Goal: Find specific page/section: Find specific page/section

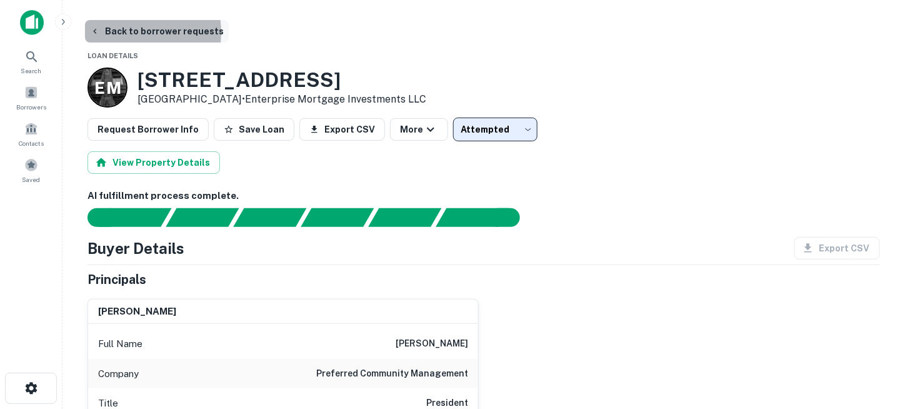
click at [115, 32] on button "Back to borrower requests" at bounding box center [157, 31] width 144 height 22
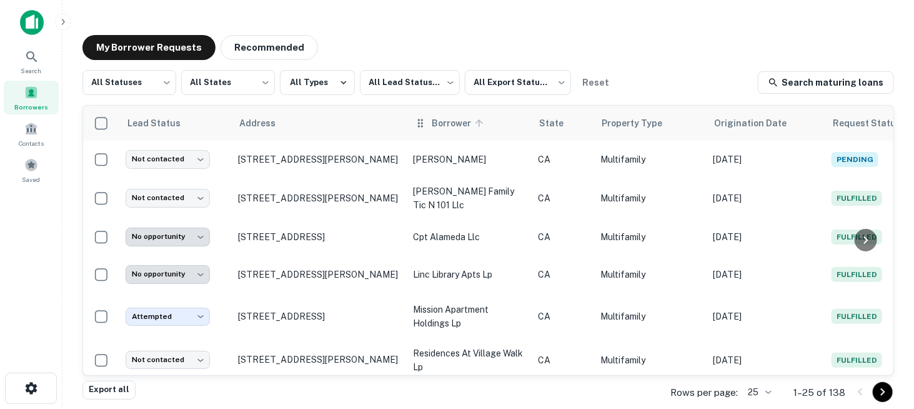
click at [469, 127] on span "Borrower" at bounding box center [460, 123] width 56 height 15
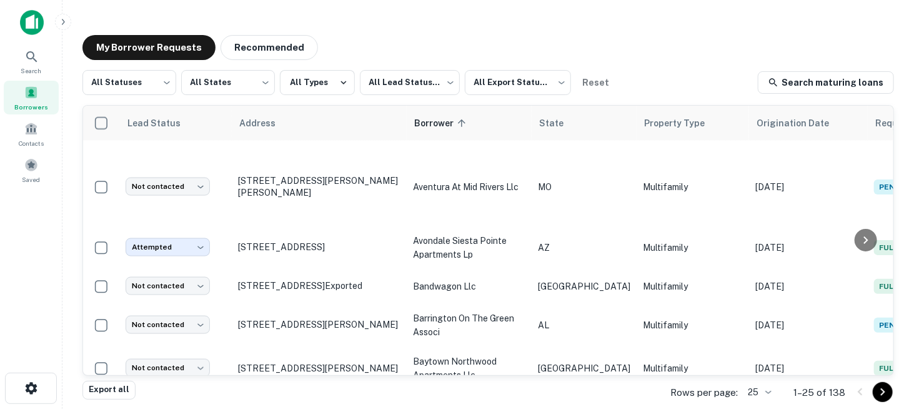
scroll to position [777, 0]
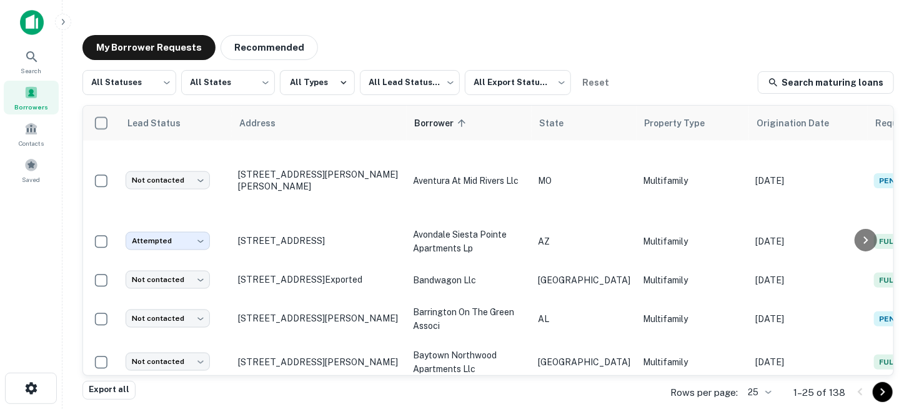
click at [885, 391] on icon "Go to next page" at bounding box center [883, 391] width 15 height 15
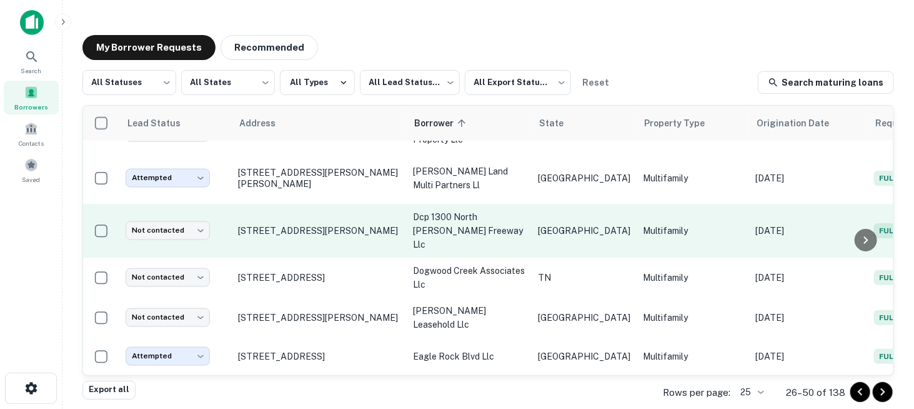
scroll to position [796, 0]
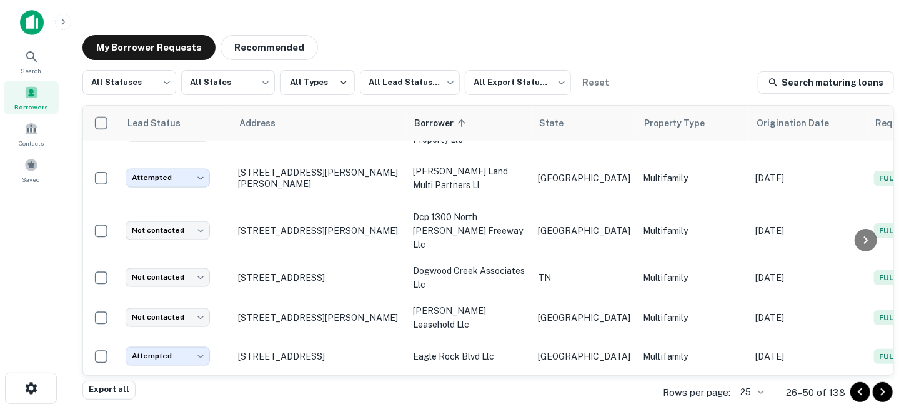
click at [880, 394] on icon "Go to next page" at bounding box center [883, 391] width 15 height 15
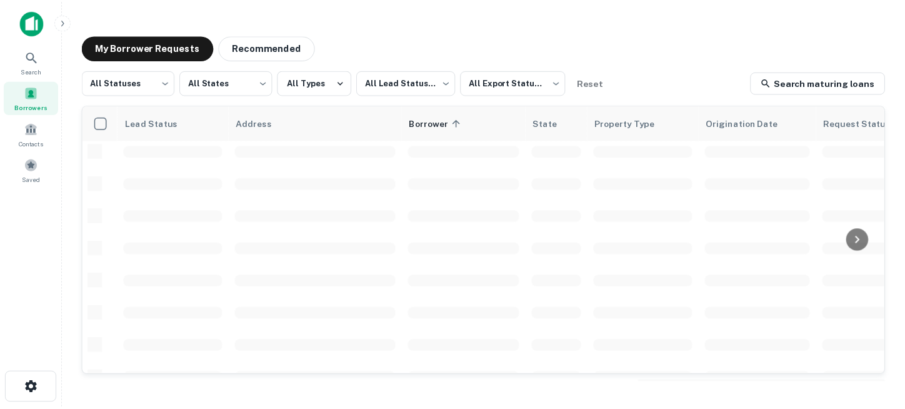
scroll to position [149, 0]
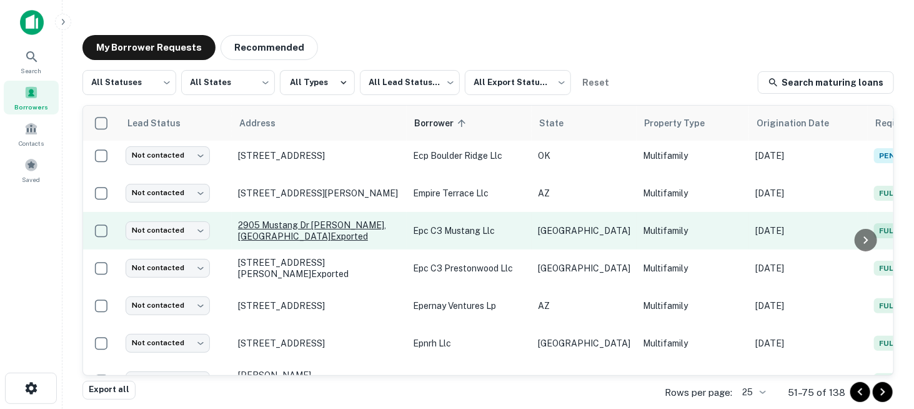
click at [291, 219] on p "2905 Mustang Dr [PERSON_NAME], [GEOGRAPHIC_DATA] 76051 Exported" at bounding box center [319, 230] width 162 height 22
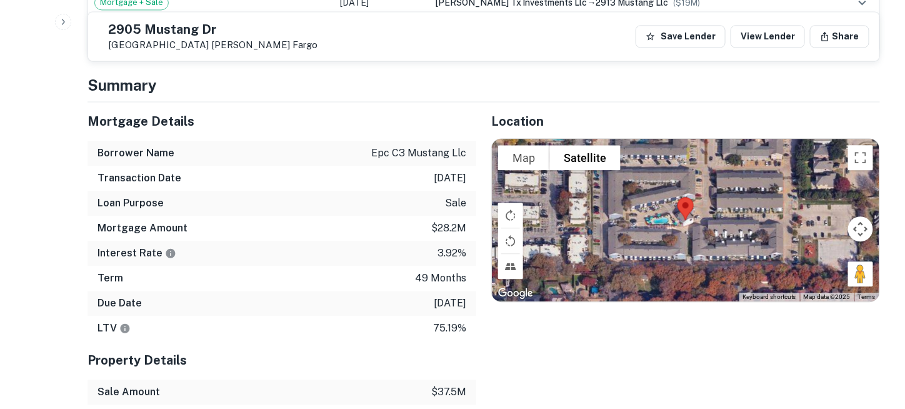
scroll to position [937, 0]
